Goal: Task Accomplishment & Management: Use online tool/utility

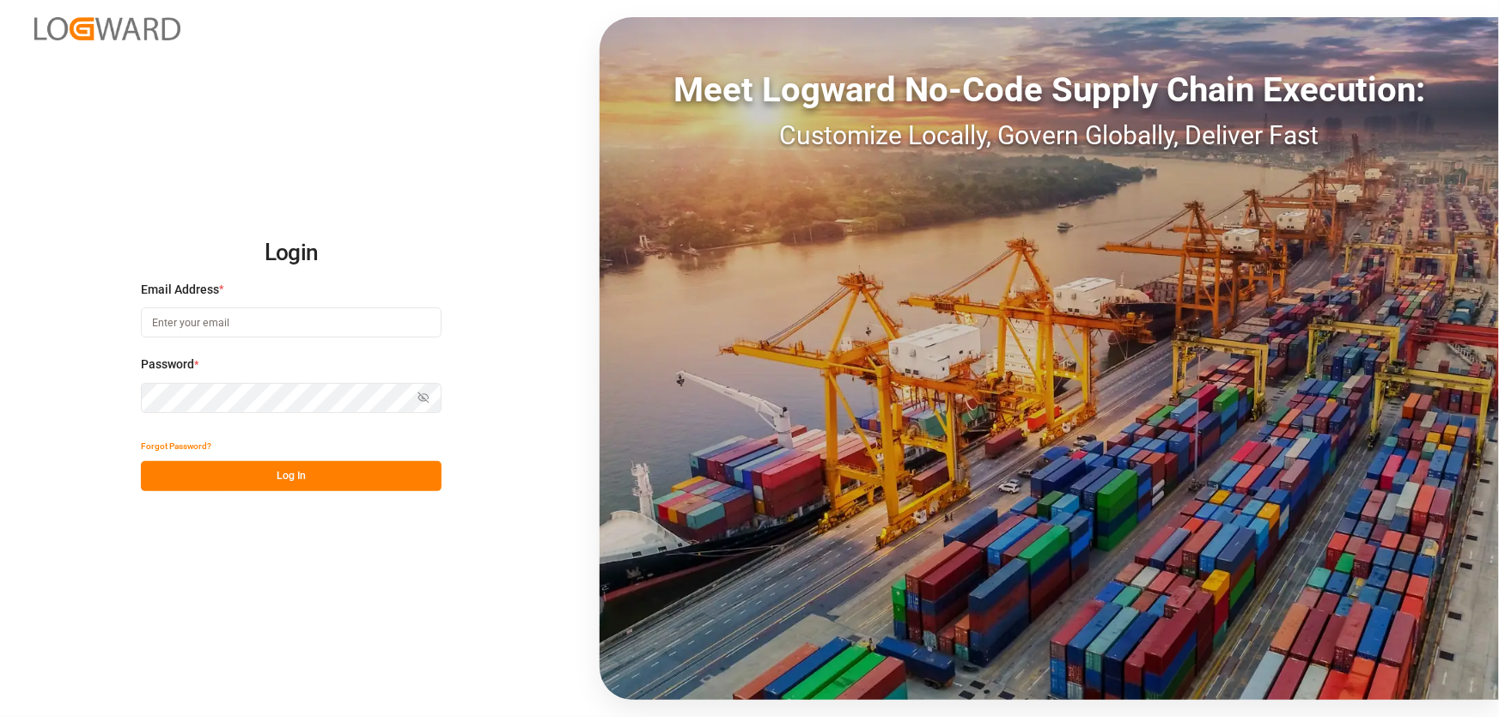
click at [221, 320] on input at bounding box center [291, 323] width 301 height 30
type input "[PERSON_NAME][EMAIL_ADDRESS][PERSON_NAME][DOMAIN_NAME]"
click at [240, 480] on button "Log In" at bounding box center [291, 476] width 301 height 30
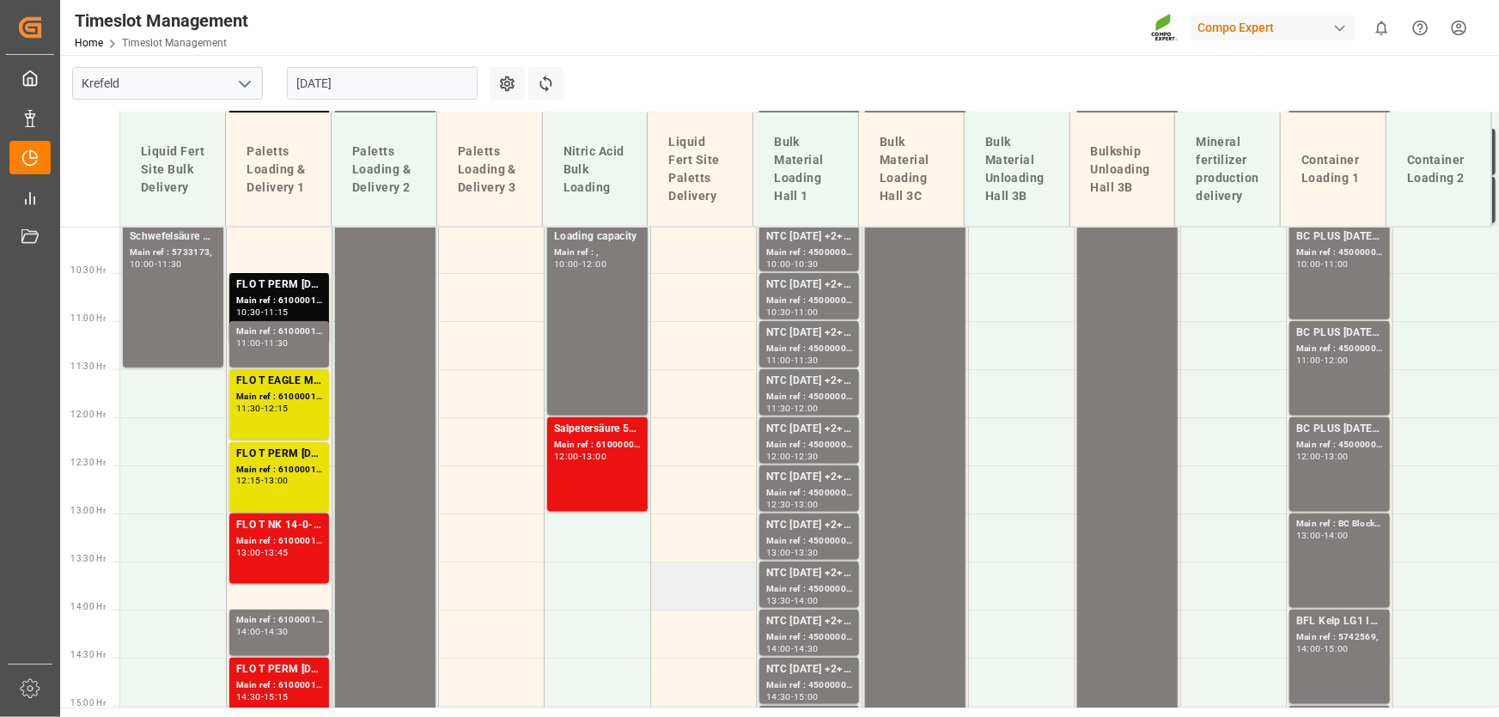
scroll to position [963, 0]
click at [370, 79] on input "[DATE]" at bounding box center [382, 83] width 191 height 33
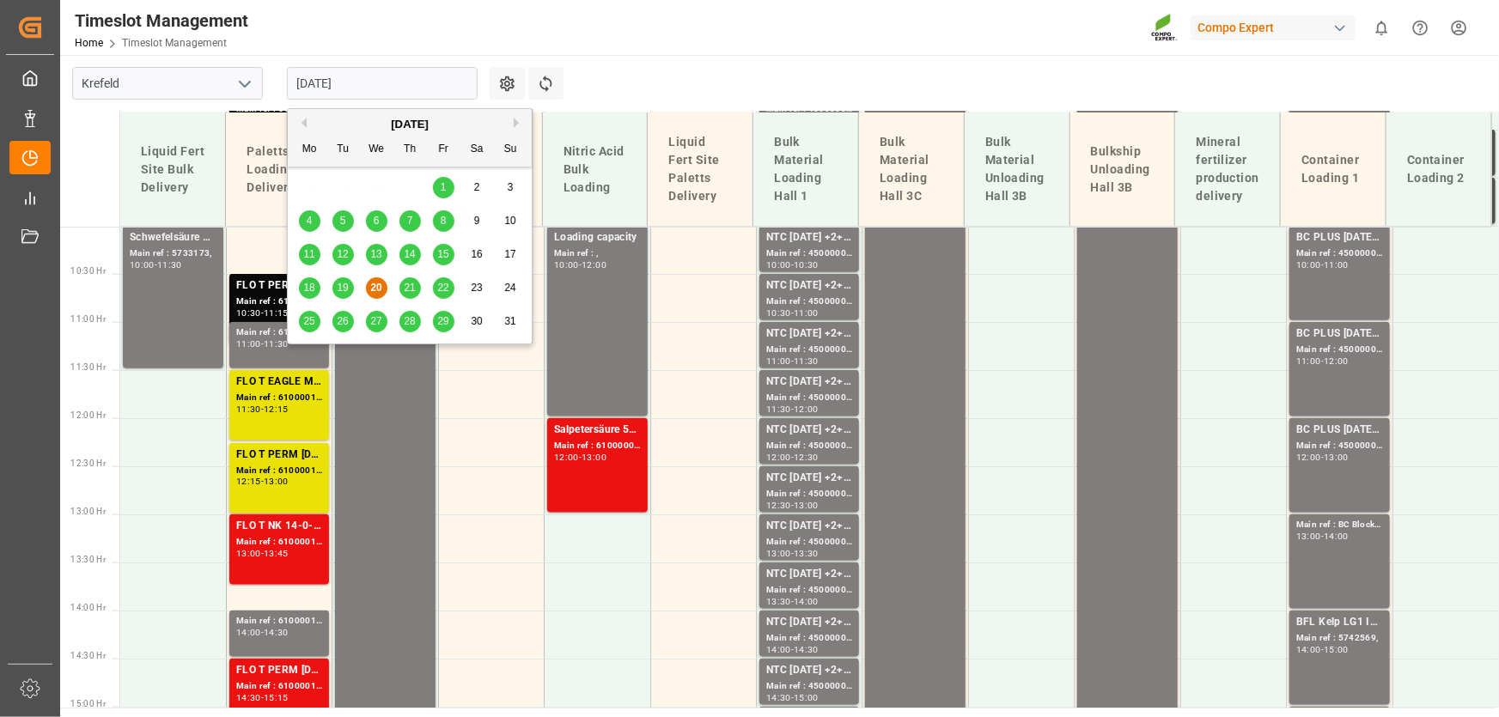
click at [400, 287] on div "21" at bounding box center [410, 288] width 21 height 21
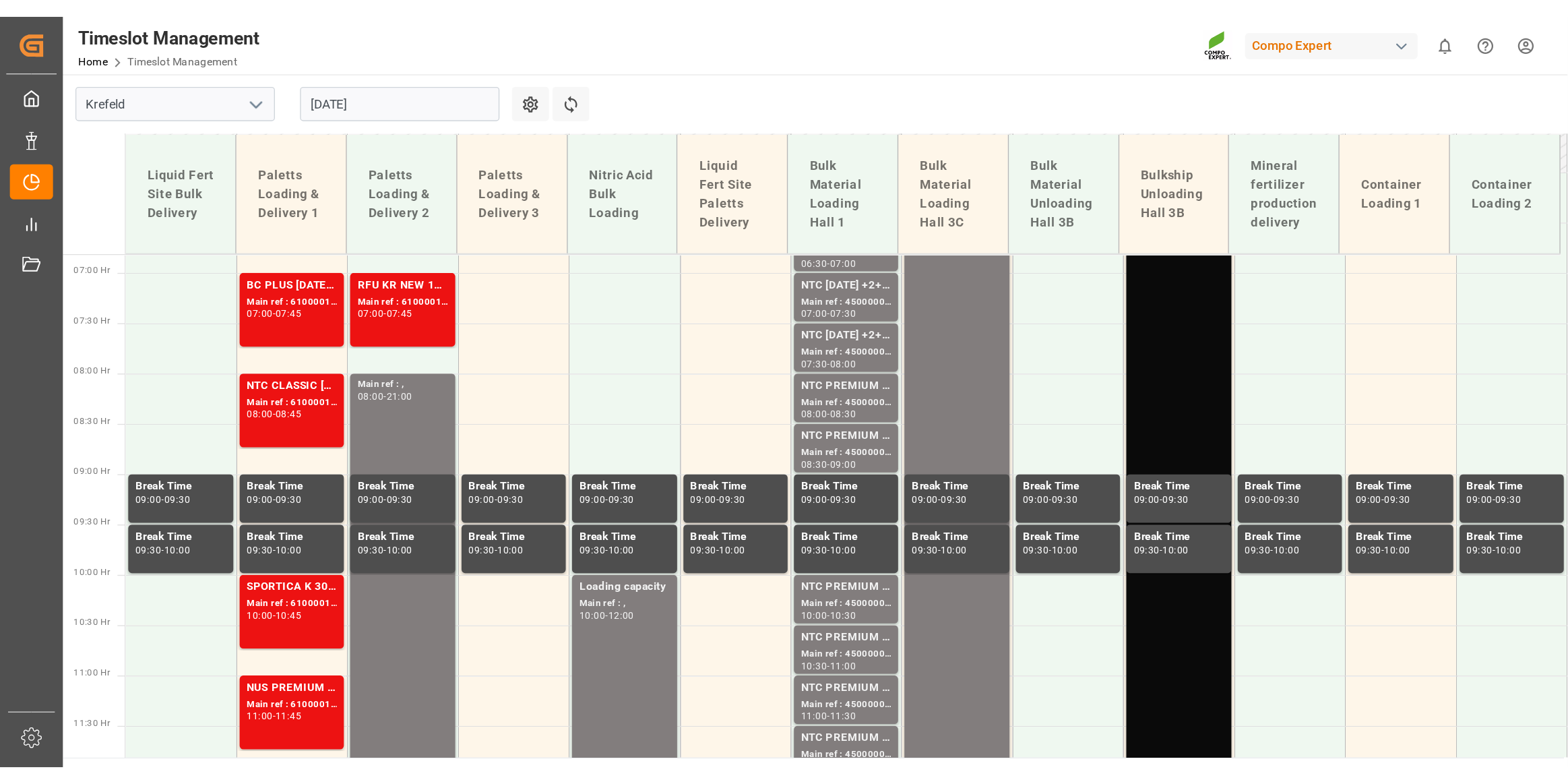
scroll to position [388, 0]
